Goal: Task Accomplishment & Management: Check status

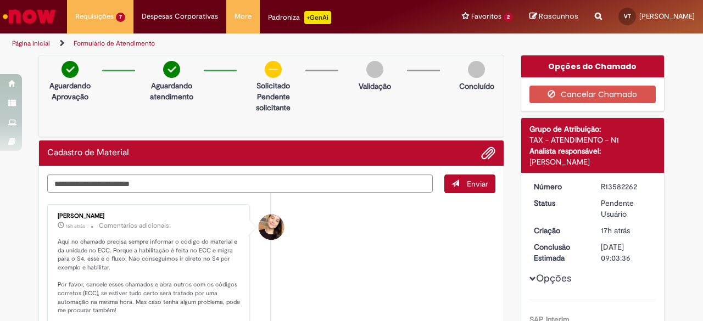
scroll to position [44, 0]
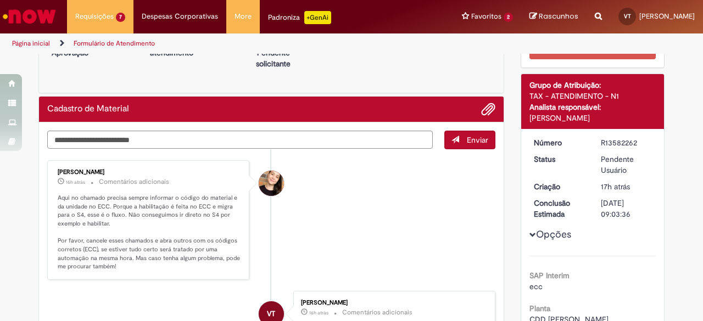
click at [40, 12] on img "Ir para a Homepage" at bounding box center [29, 16] width 57 height 22
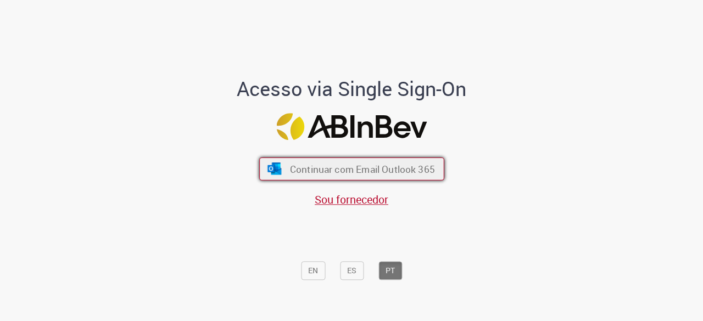
click at [289, 174] on span "Continuar com Email Outlook 365" at bounding box center [361, 169] width 145 height 13
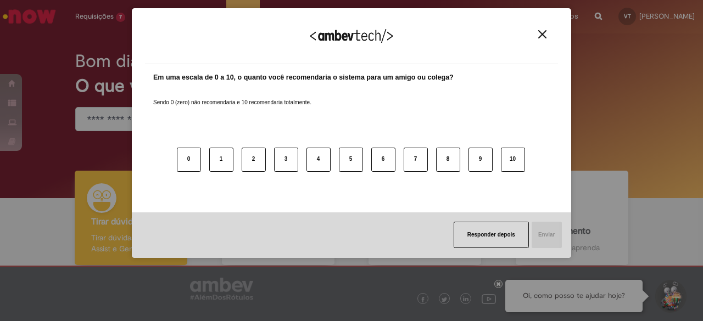
click at [544, 38] on img "Close" at bounding box center [542, 34] width 8 height 8
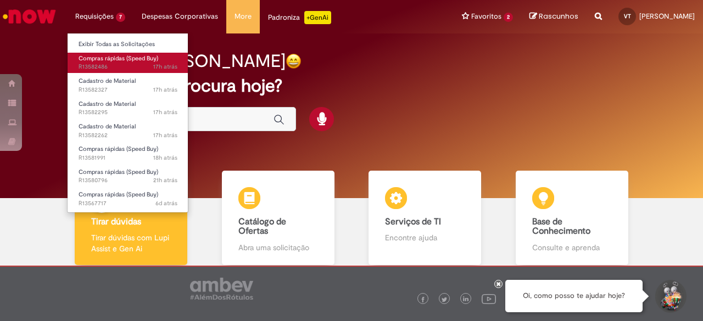
click at [119, 56] on span "Compras rápidas (Speed Buy)" at bounding box center [119, 58] width 80 height 8
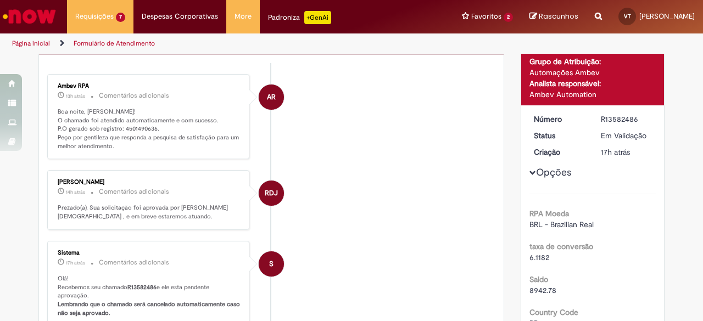
scroll to position [90, 0]
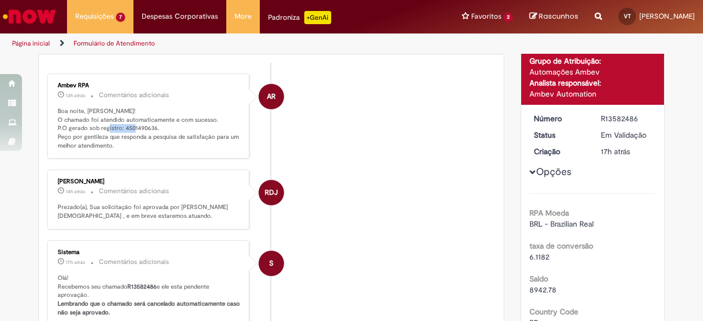
drag, startPoint x: 117, startPoint y: 125, endPoint x: 148, endPoint y: 129, distance: 31.1
click at [148, 129] on p "Boa noite, Victor! O chamado foi atendido automaticamente e com sucesso. P.O ge…" at bounding box center [149, 128] width 183 height 43
click at [149, 125] on p "Boa noite, Victor! O chamado foi atendido automaticamente e com sucesso. P.O ge…" at bounding box center [149, 128] width 183 height 43
drag, startPoint x: 150, startPoint y: 127, endPoint x: 118, endPoint y: 130, distance: 32.5
click at [118, 130] on p "Boa noite, Victor! O chamado foi atendido automaticamente e com sucesso. P.O ge…" at bounding box center [149, 128] width 183 height 43
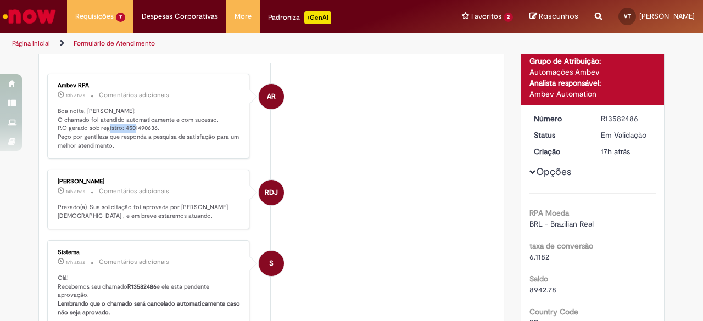
copy p "4501490636"
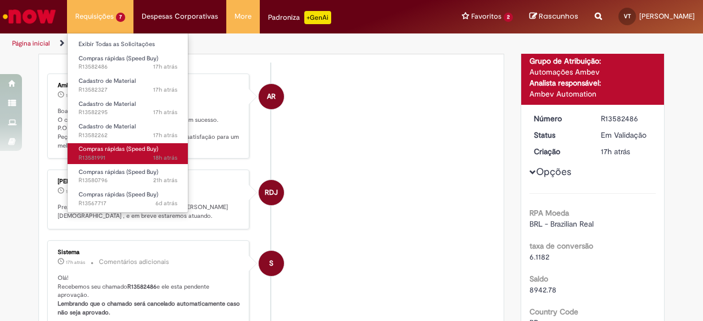
click at [125, 152] on span "Compras rápidas (Speed Buy)" at bounding box center [119, 149] width 80 height 8
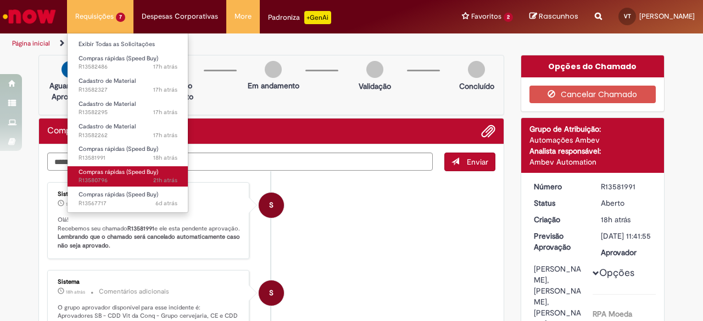
click at [126, 168] on span "Compras rápidas (Speed Buy)" at bounding box center [119, 172] width 80 height 8
